Goal: Navigation & Orientation: Go to known website

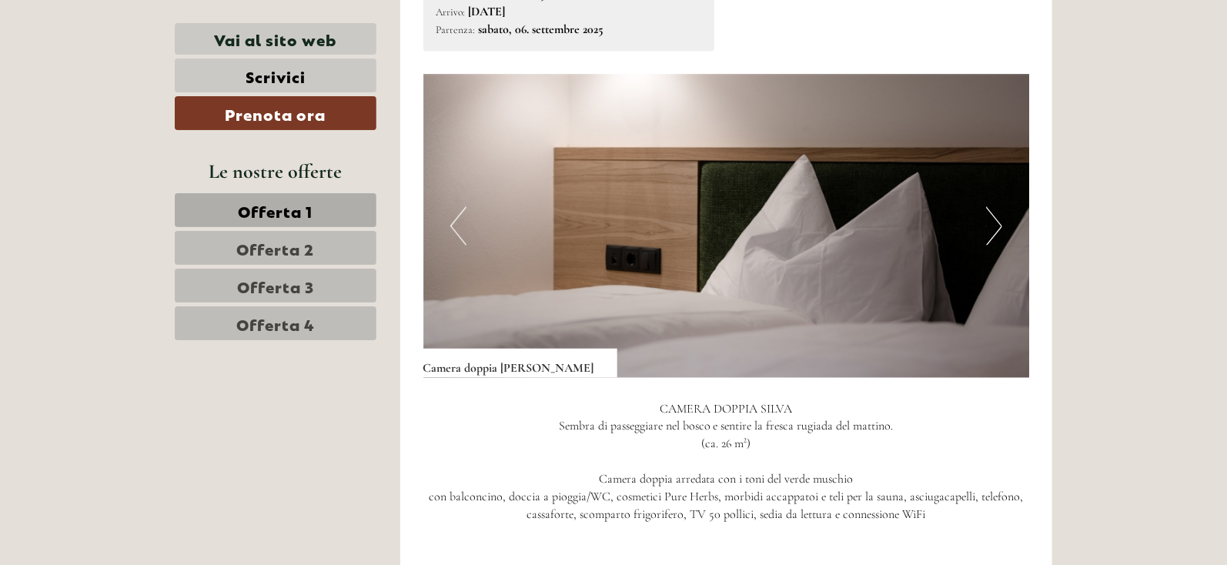
scroll to position [1119, 0]
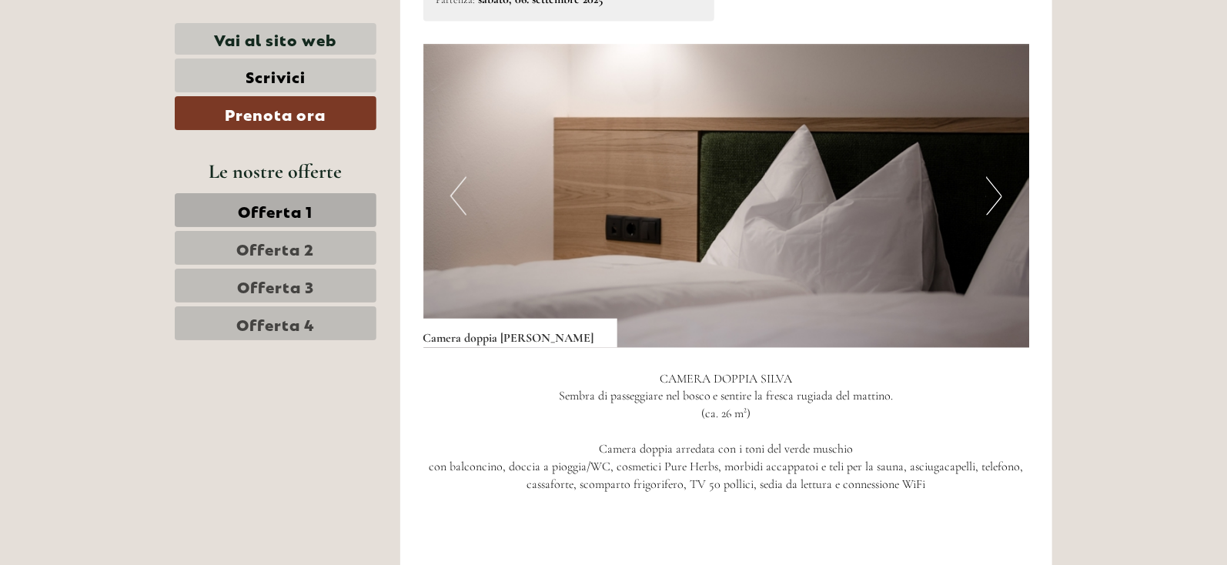
click at [999, 177] on button "Next" at bounding box center [994, 196] width 16 height 38
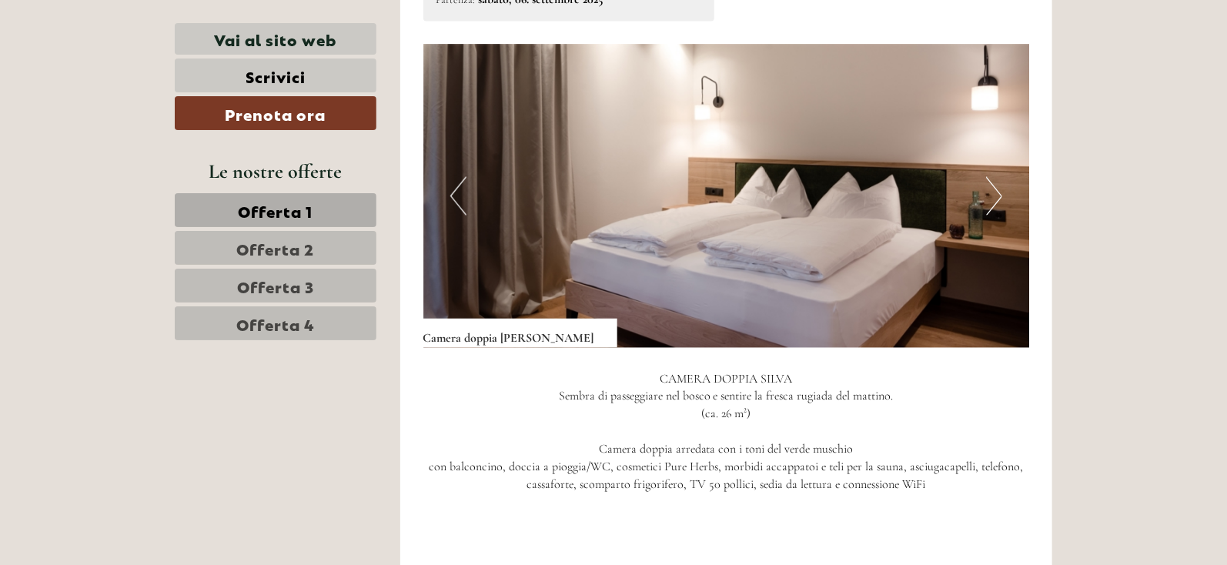
click at [999, 177] on button "Next" at bounding box center [994, 196] width 16 height 38
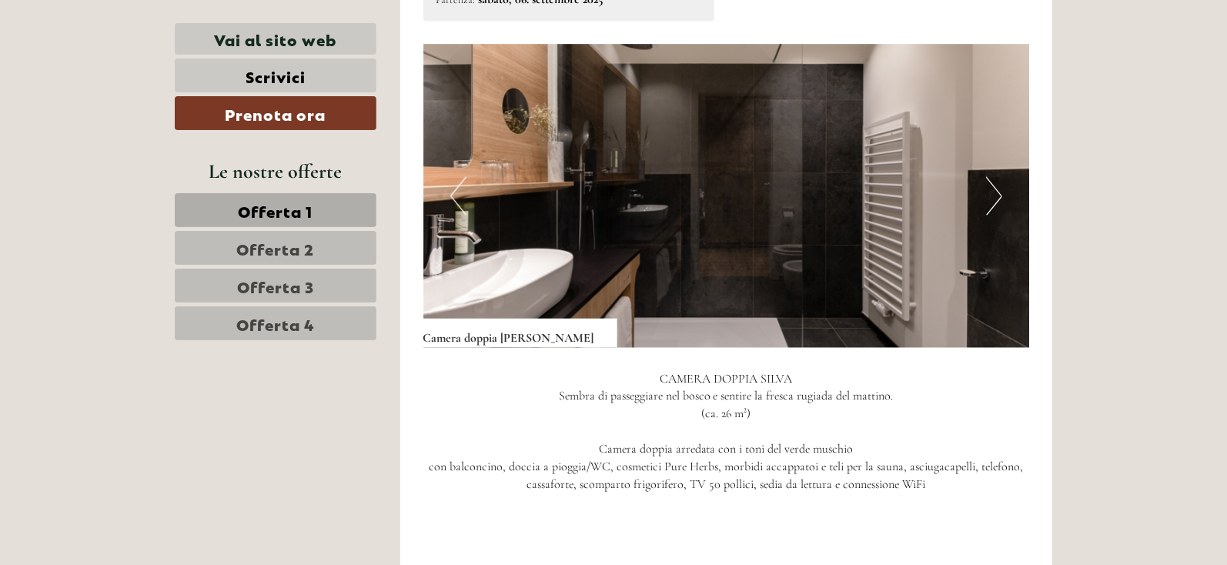
click at [999, 177] on button "Next" at bounding box center [994, 196] width 16 height 38
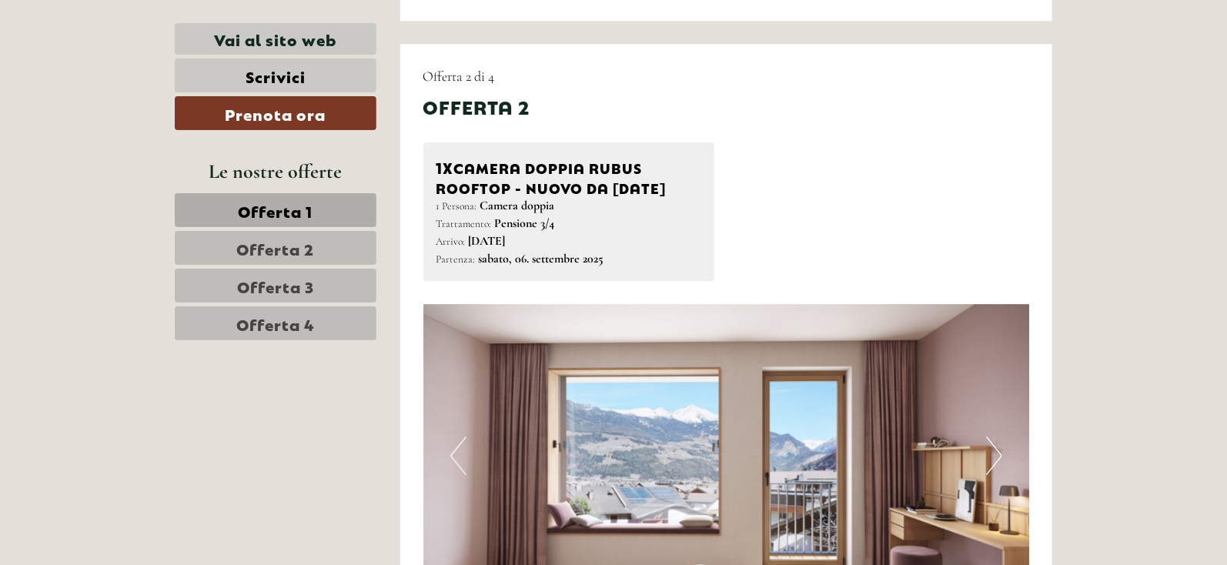
scroll to position [2119, 0]
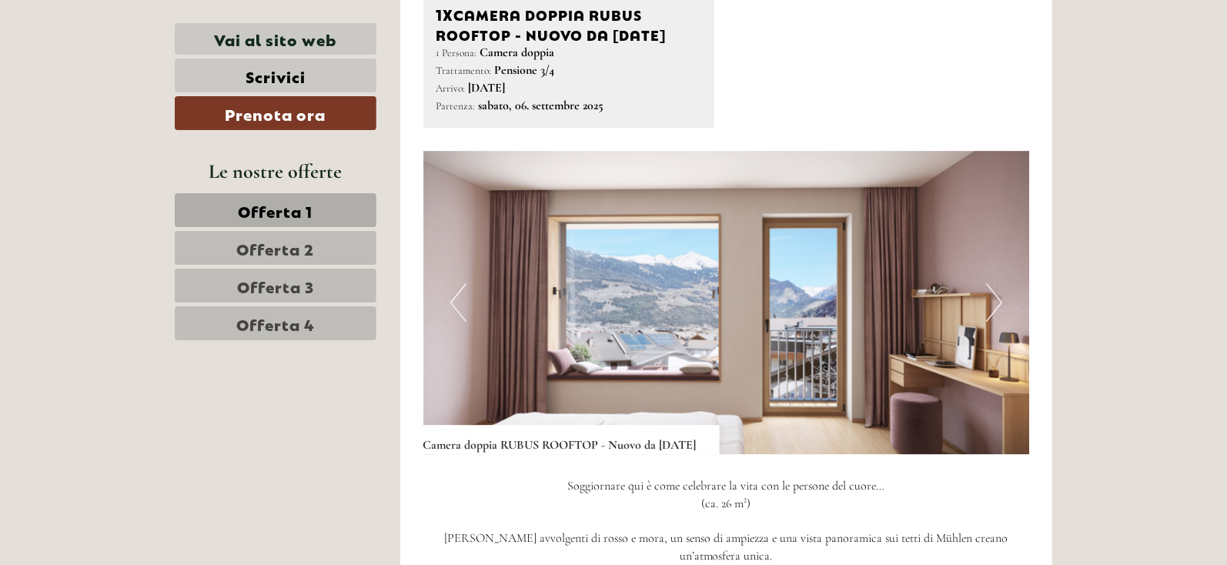
click at [989, 304] on button "Next" at bounding box center [994, 302] width 16 height 38
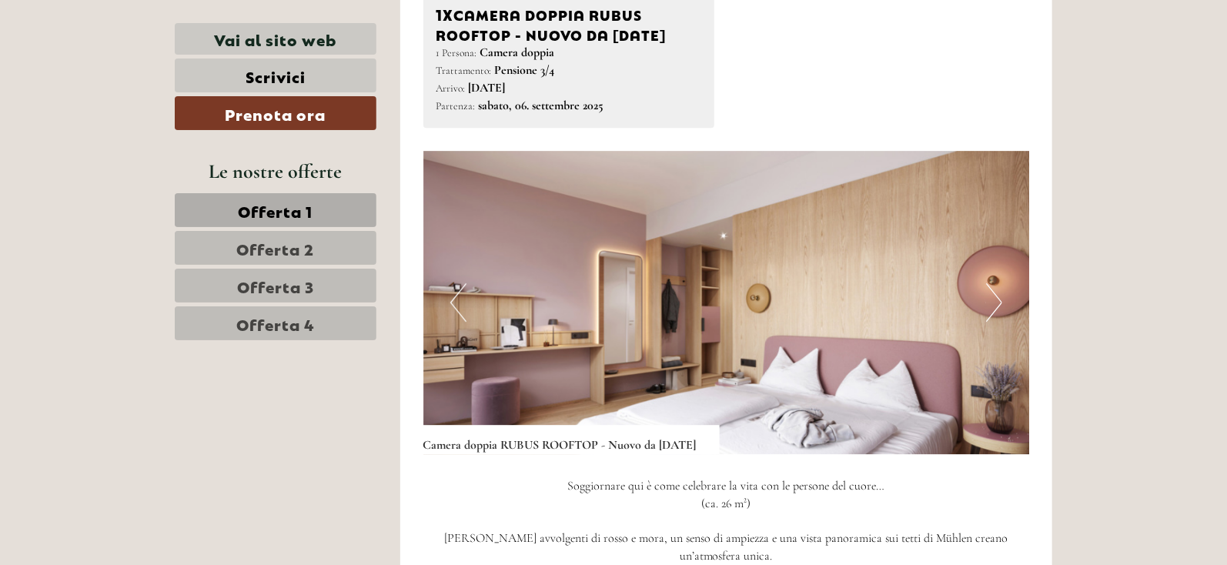
click at [989, 304] on button "Next" at bounding box center [994, 302] width 16 height 38
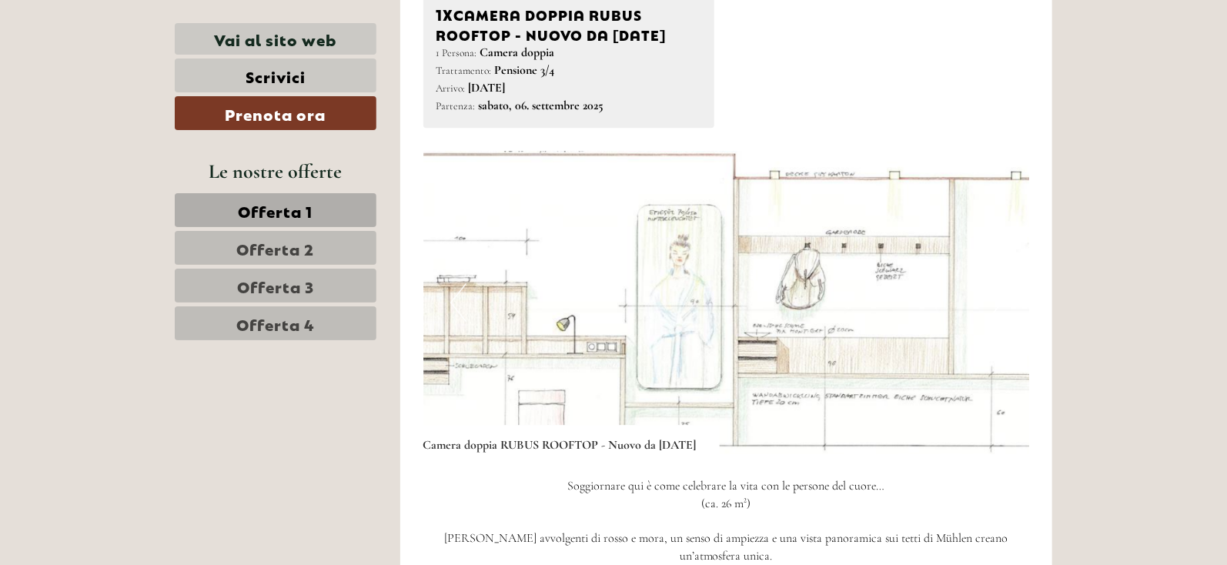
click at [989, 304] on button "Next" at bounding box center [994, 302] width 16 height 38
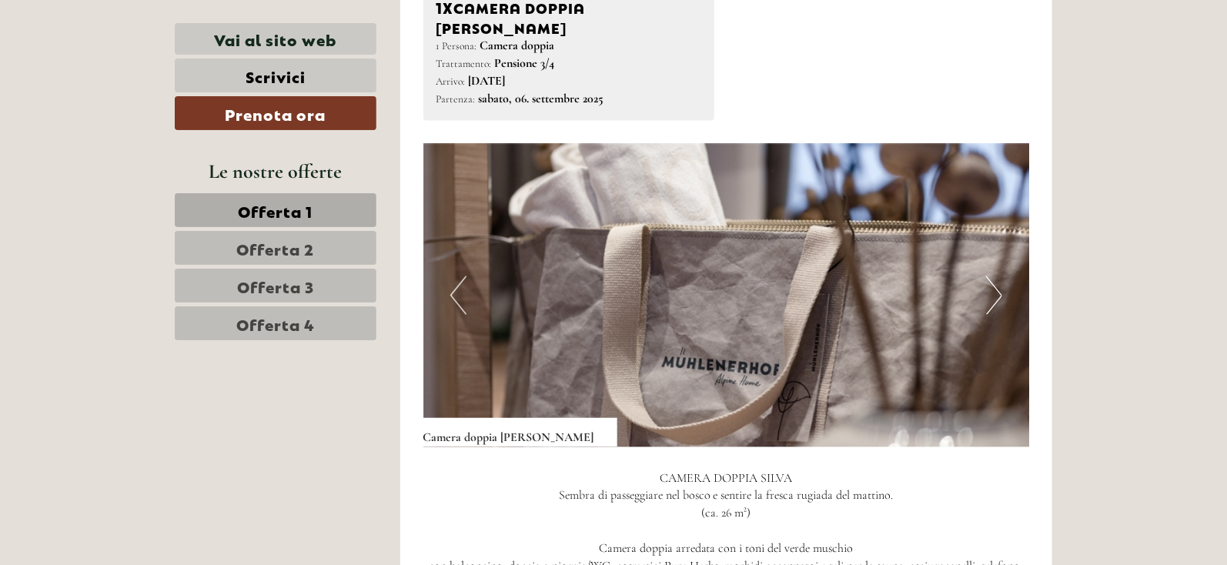
scroll to position [1042, 0]
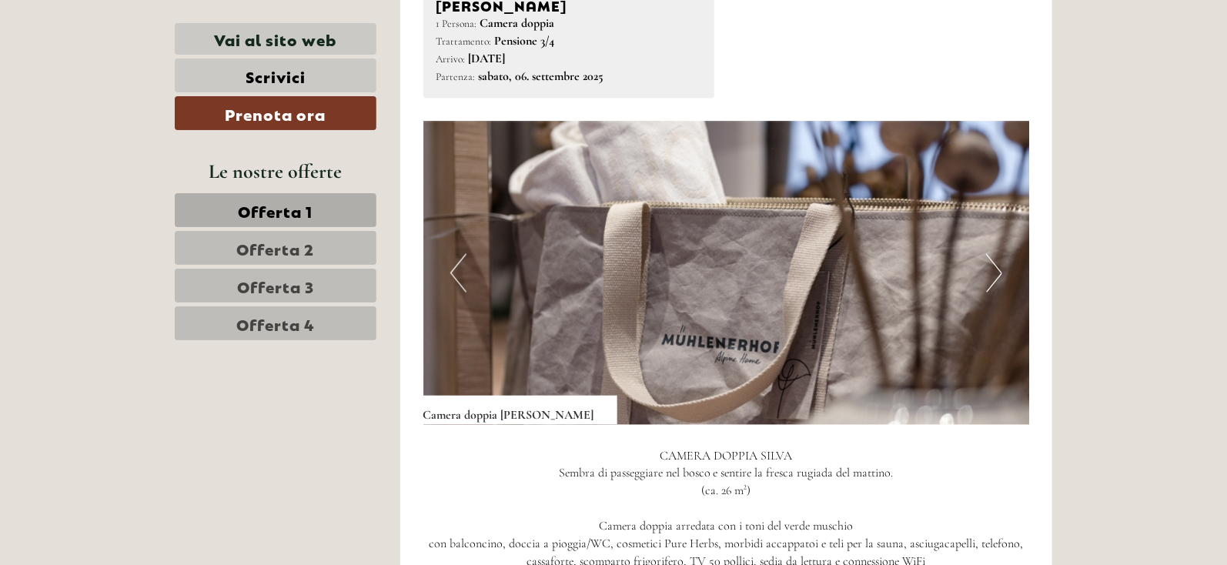
click at [996, 254] on button "Next" at bounding box center [994, 273] width 16 height 38
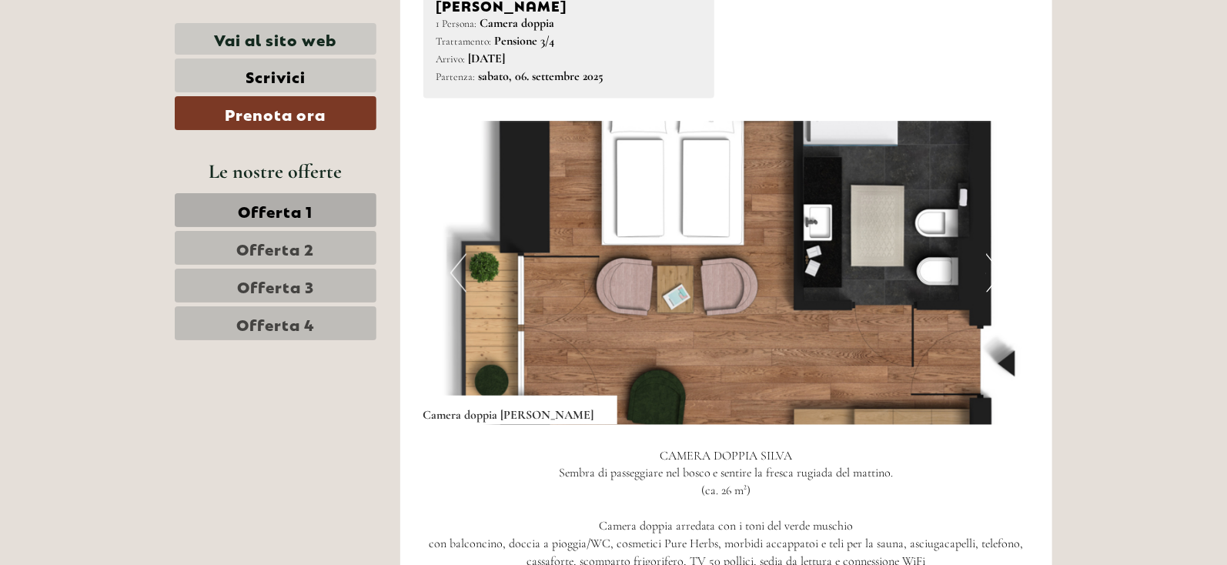
click at [455, 256] on button "Previous" at bounding box center [458, 273] width 16 height 38
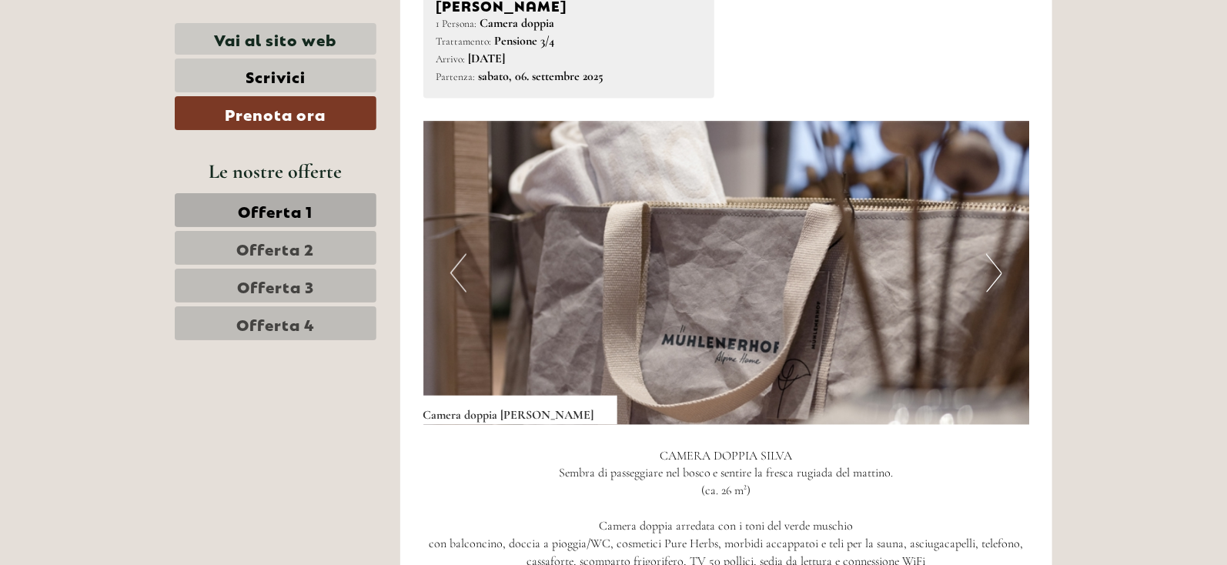
click at [455, 256] on button "Previous" at bounding box center [458, 273] width 16 height 38
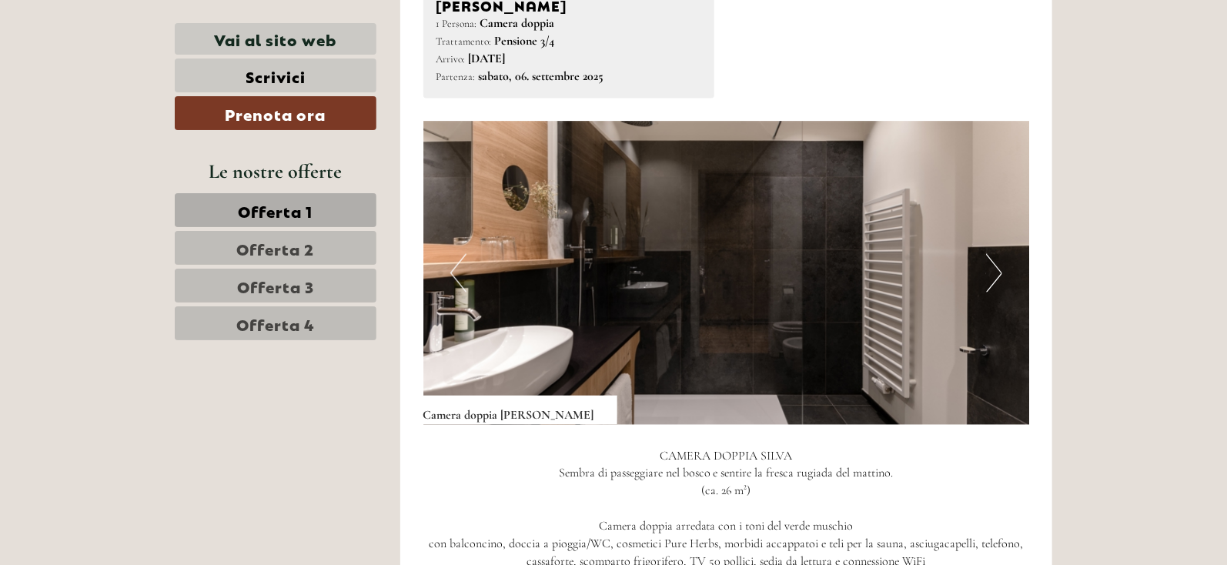
click at [455, 256] on button "Previous" at bounding box center [458, 273] width 16 height 38
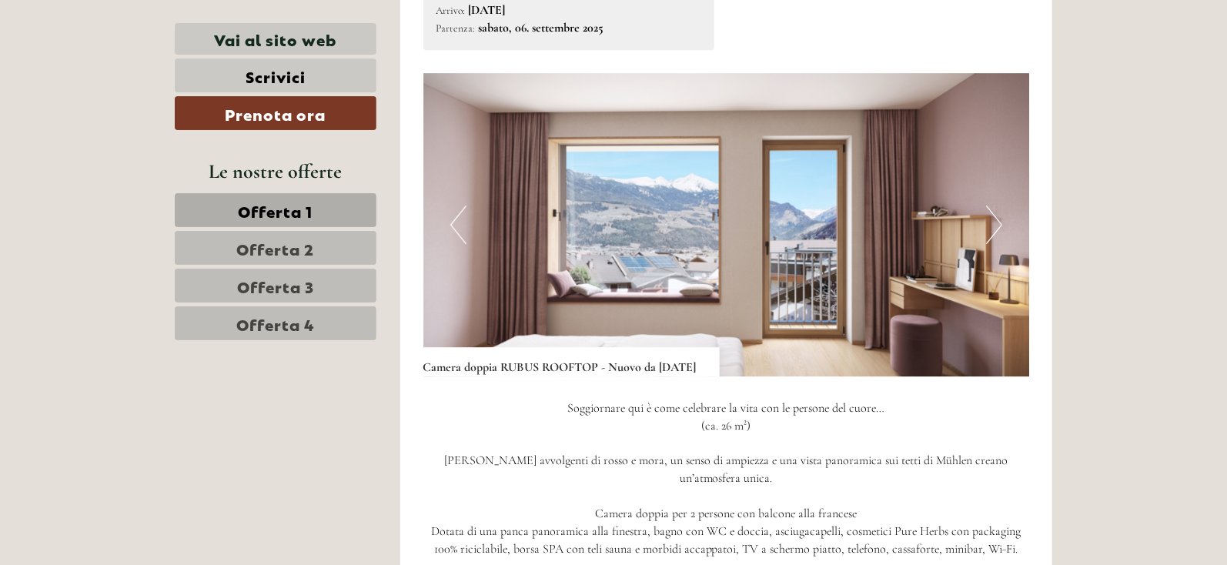
scroll to position [2274, 0]
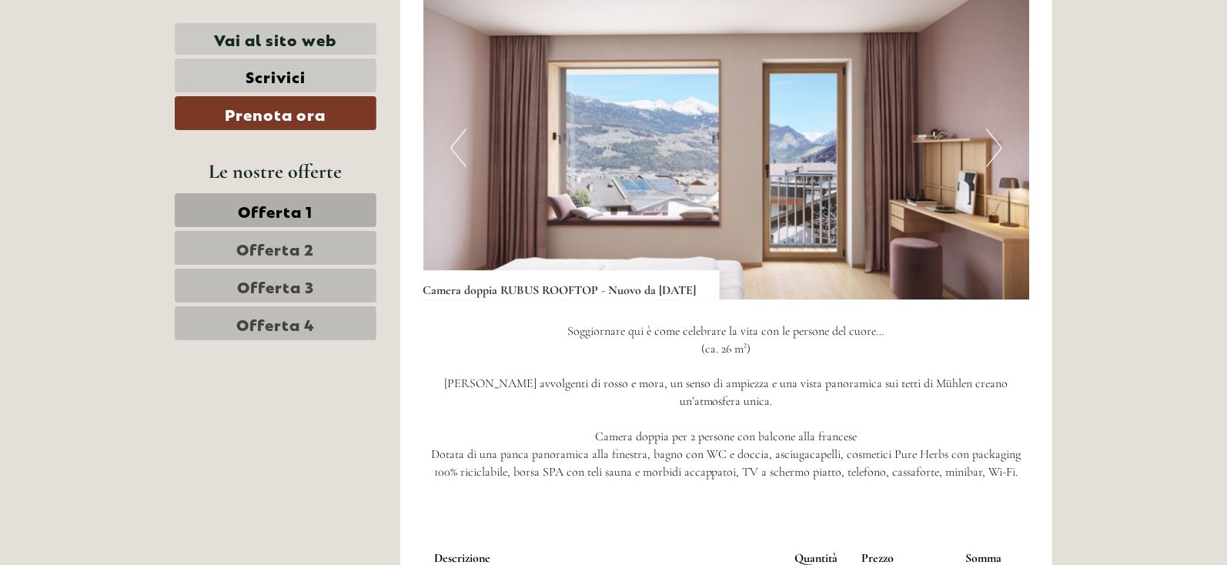
click at [993, 152] on button "Next" at bounding box center [994, 148] width 16 height 38
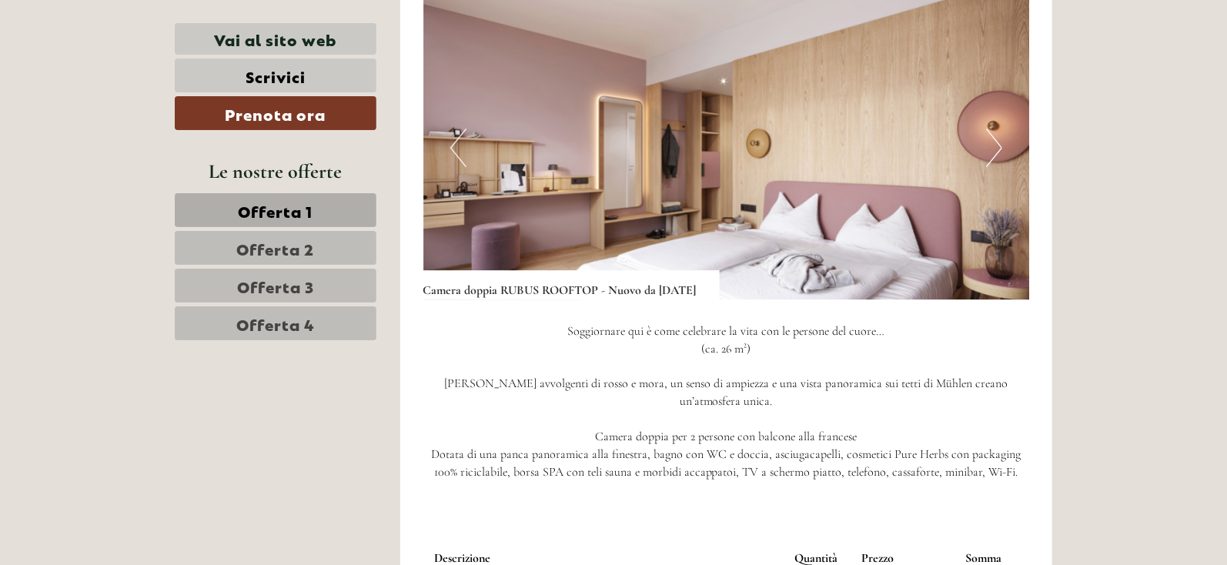
click at [993, 152] on button "Next" at bounding box center [994, 148] width 16 height 38
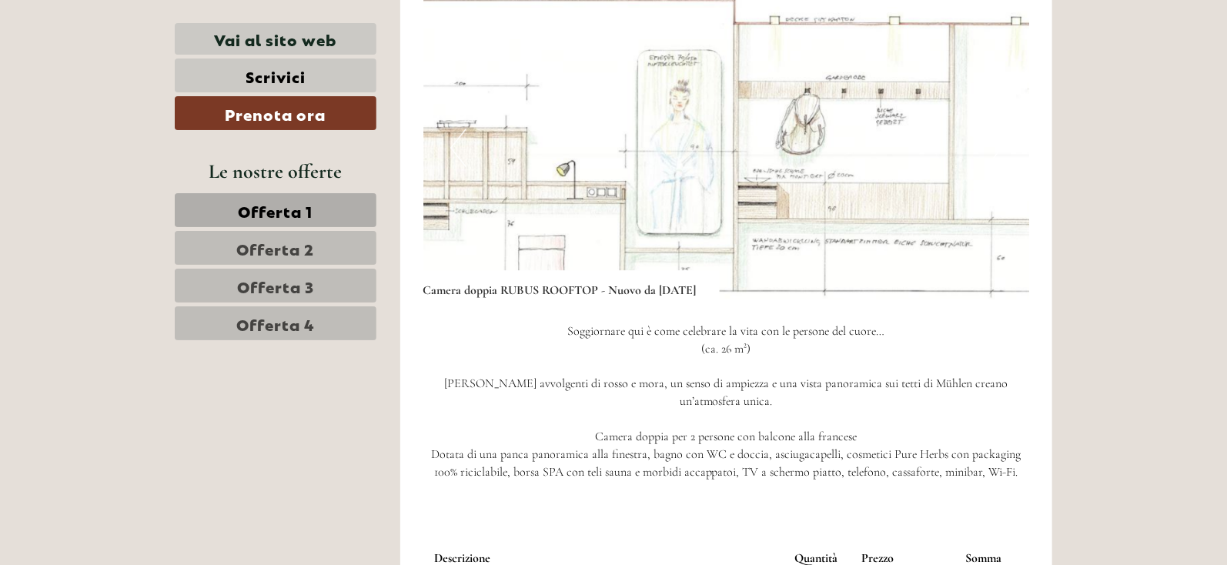
click at [993, 152] on button "Next" at bounding box center [994, 148] width 16 height 38
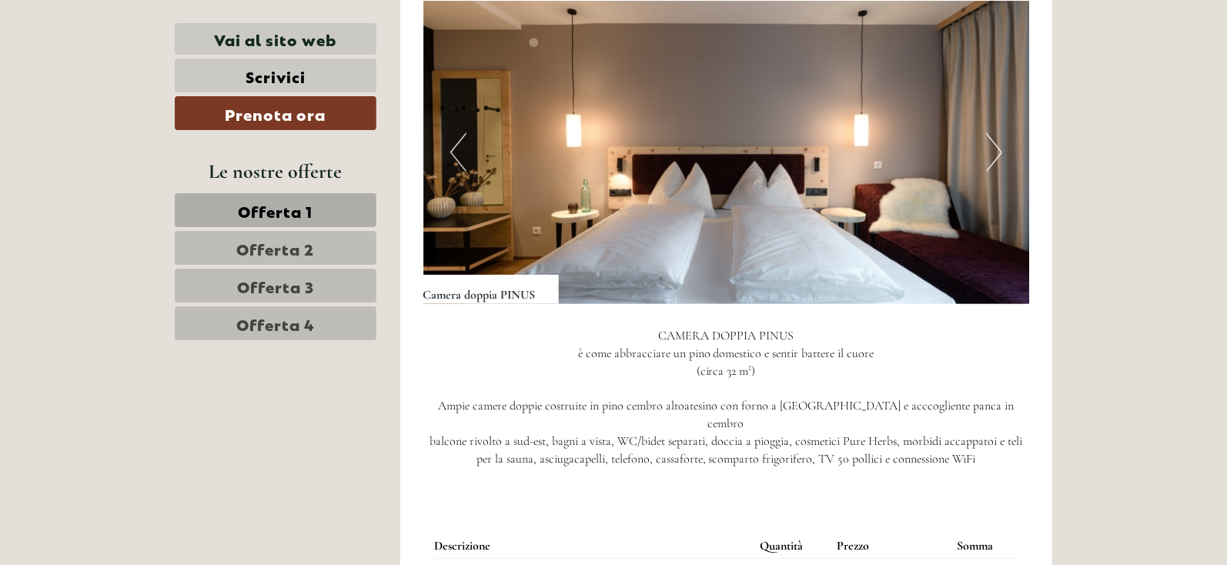
scroll to position [3352, 0]
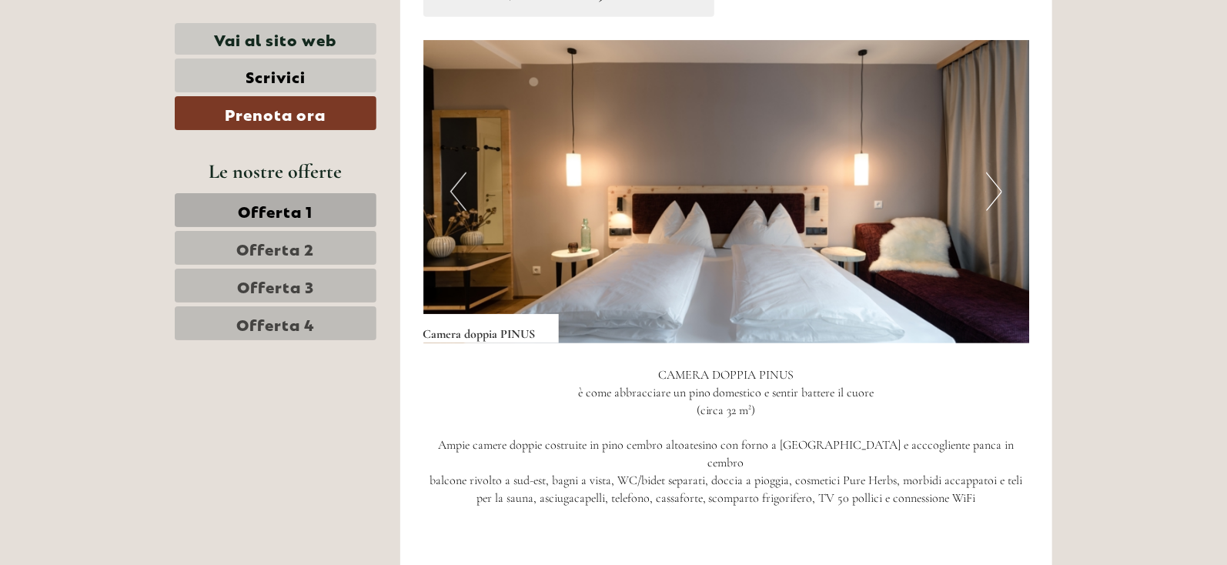
click at [998, 172] on button "Next" at bounding box center [994, 191] width 16 height 38
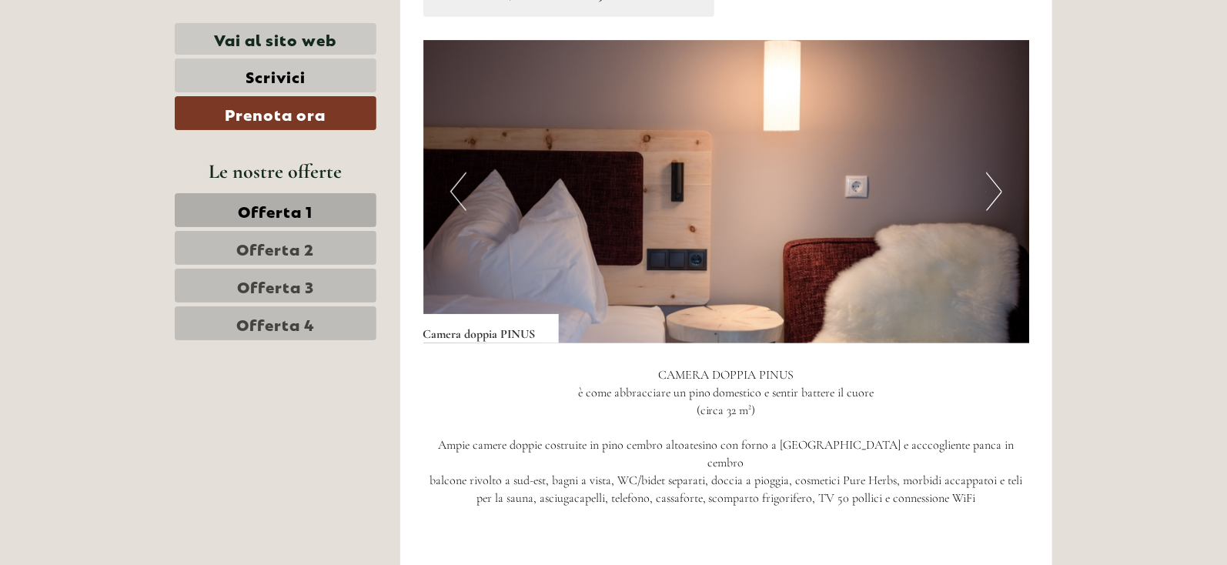
click at [998, 172] on button "Next" at bounding box center [994, 191] width 16 height 38
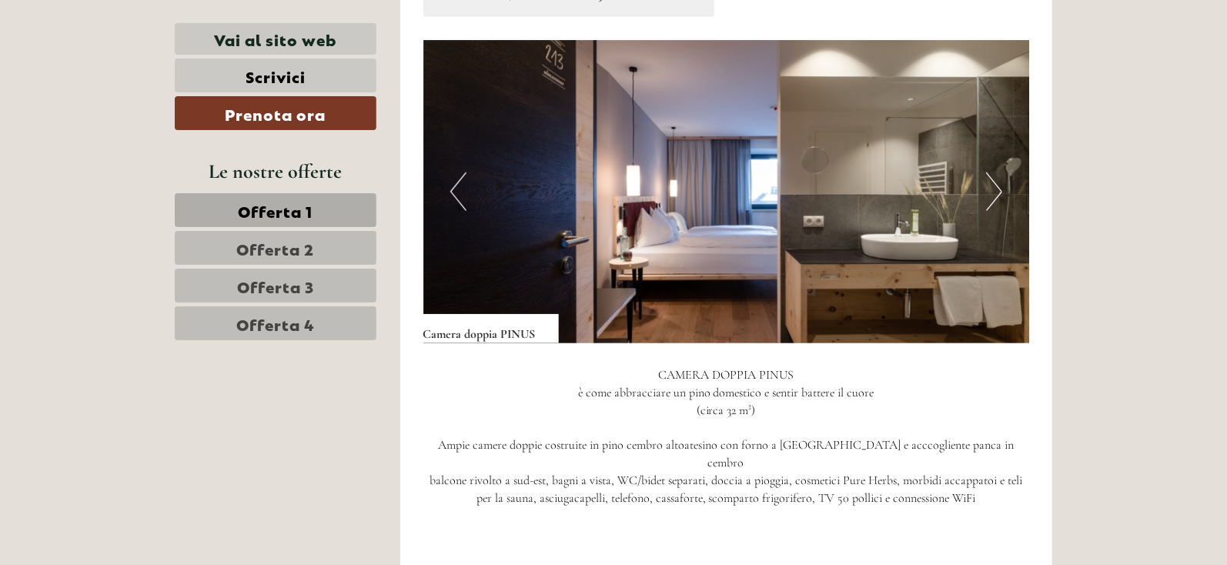
click at [998, 172] on button "Next" at bounding box center [994, 191] width 16 height 38
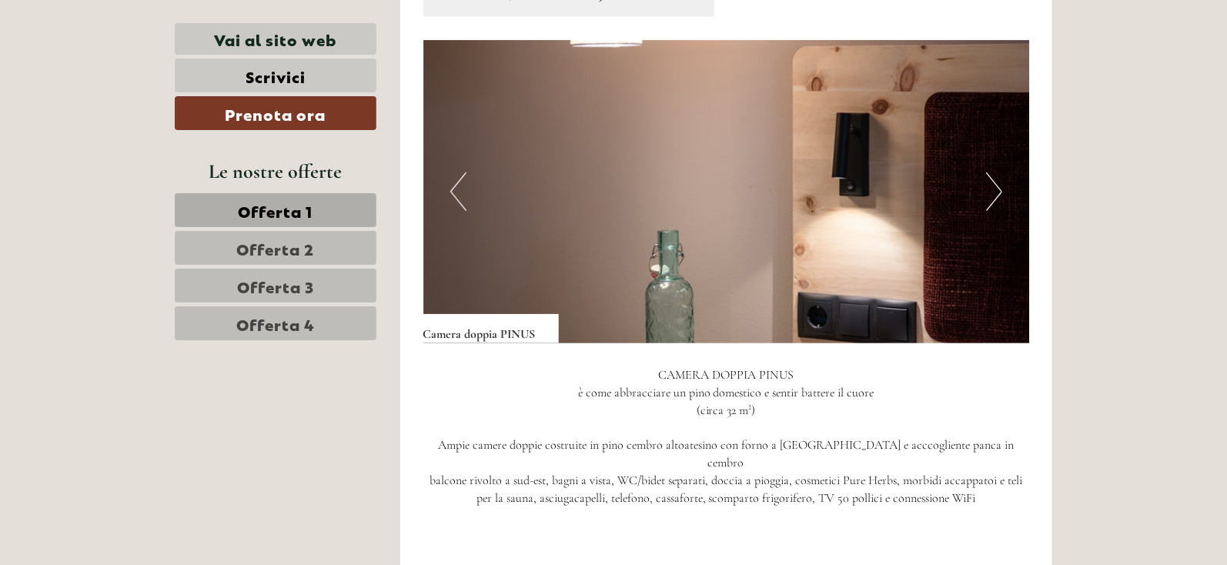
click at [995, 172] on button "Next" at bounding box center [994, 191] width 16 height 38
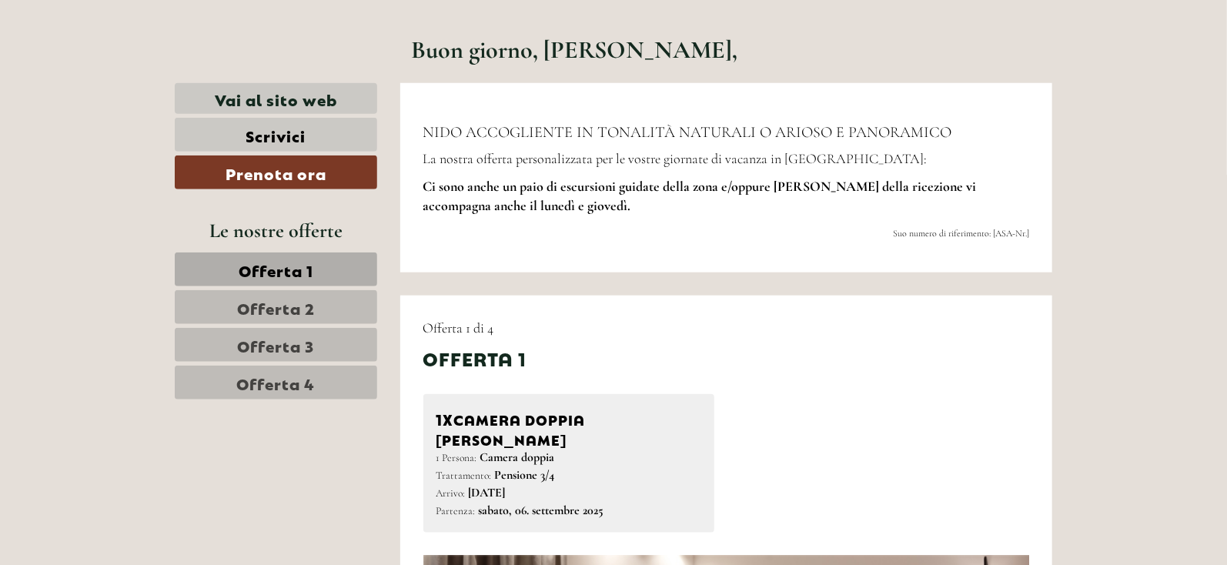
scroll to position [615, 0]
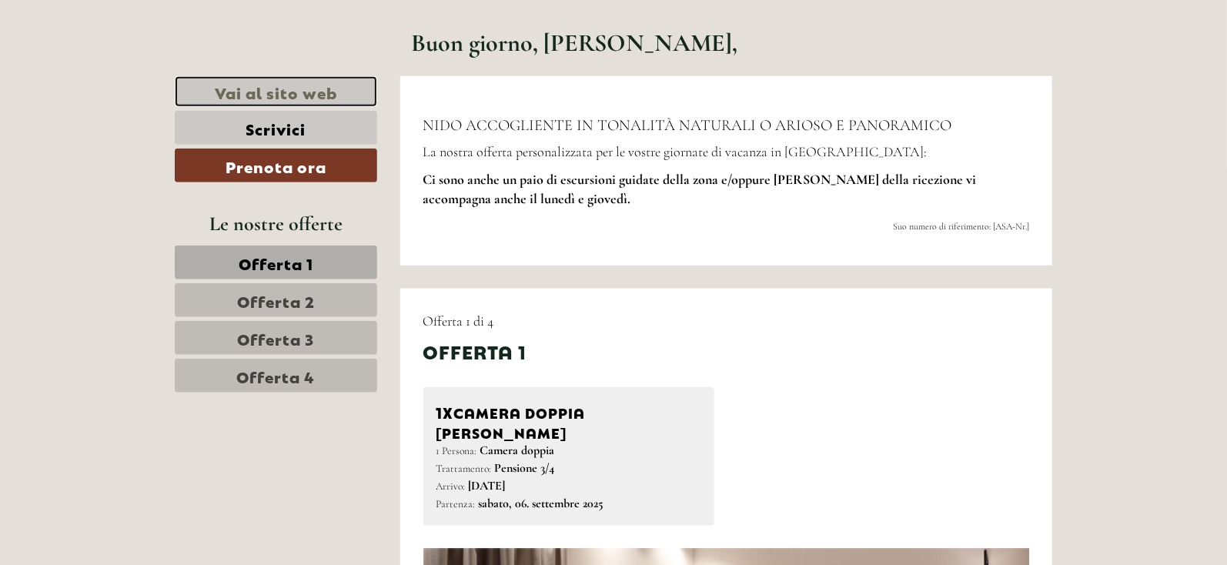
click at [252, 83] on link "Vai al sito web" at bounding box center [276, 92] width 202 height 32
